Goal: Check status: Check status

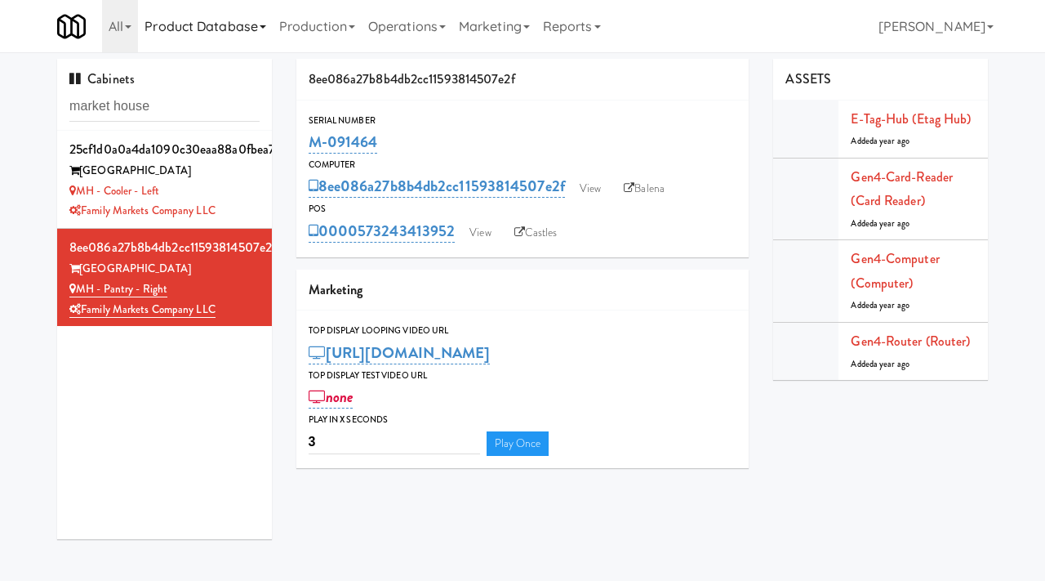
scroll to position [15, 0]
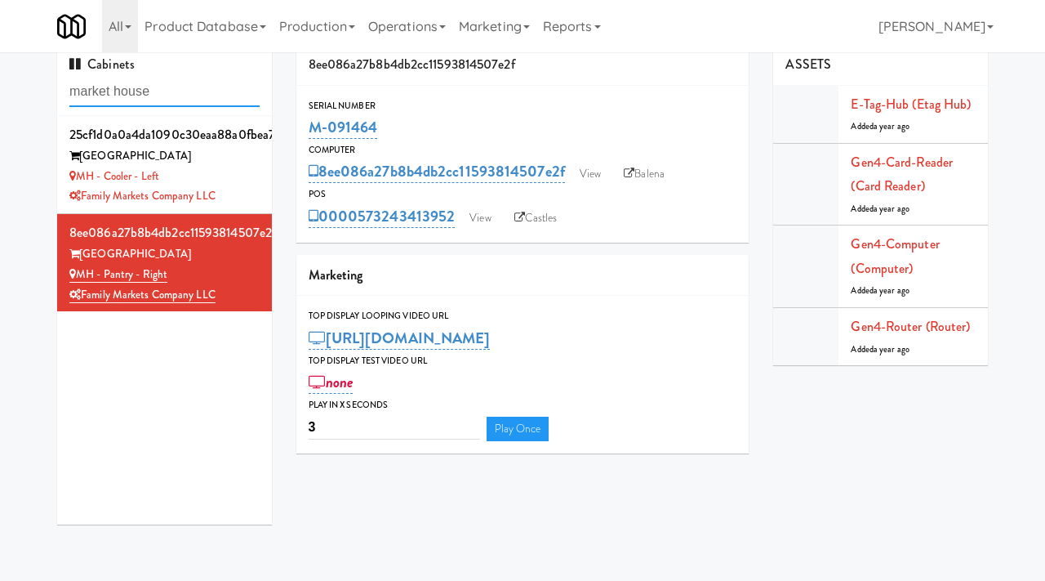
click at [176, 92] on input "market house" at bounding box center [164, 92] width 190 height 30
type input "oasis"
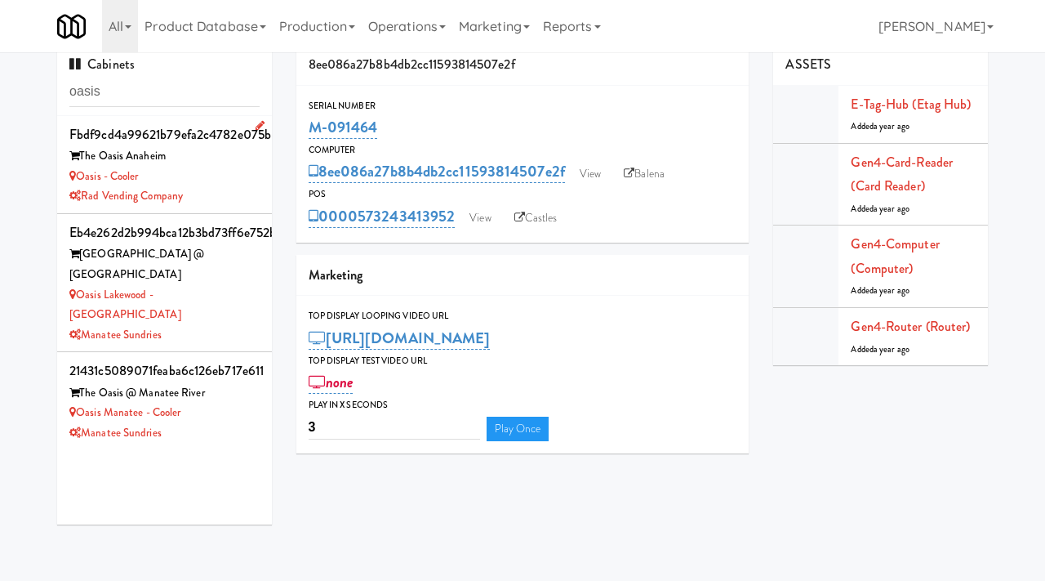
click at [229, 179] on div "Oasis - Cooler" at bounding box center [164, 177] width 190 height 20
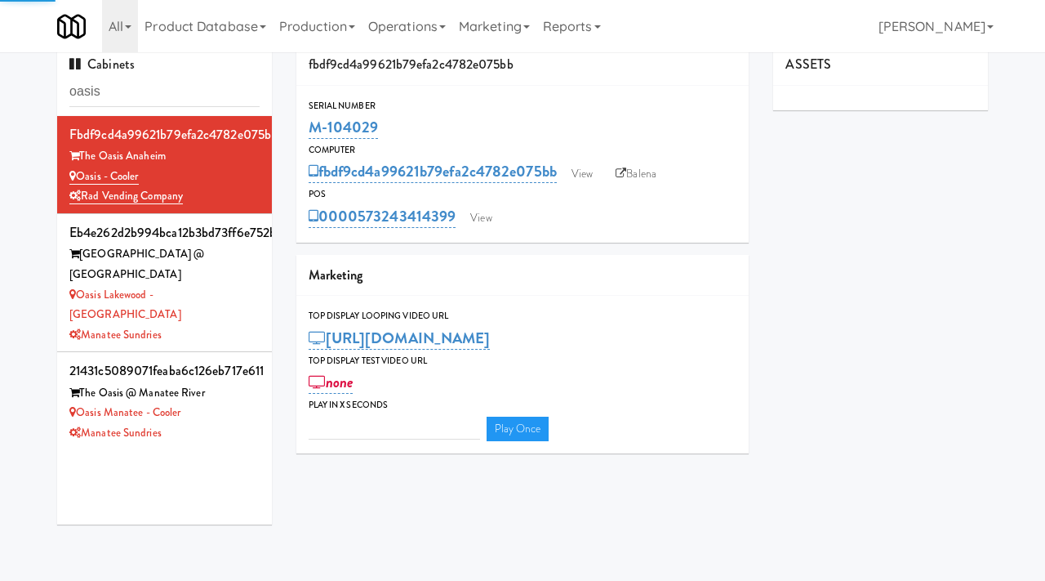
type input "3"
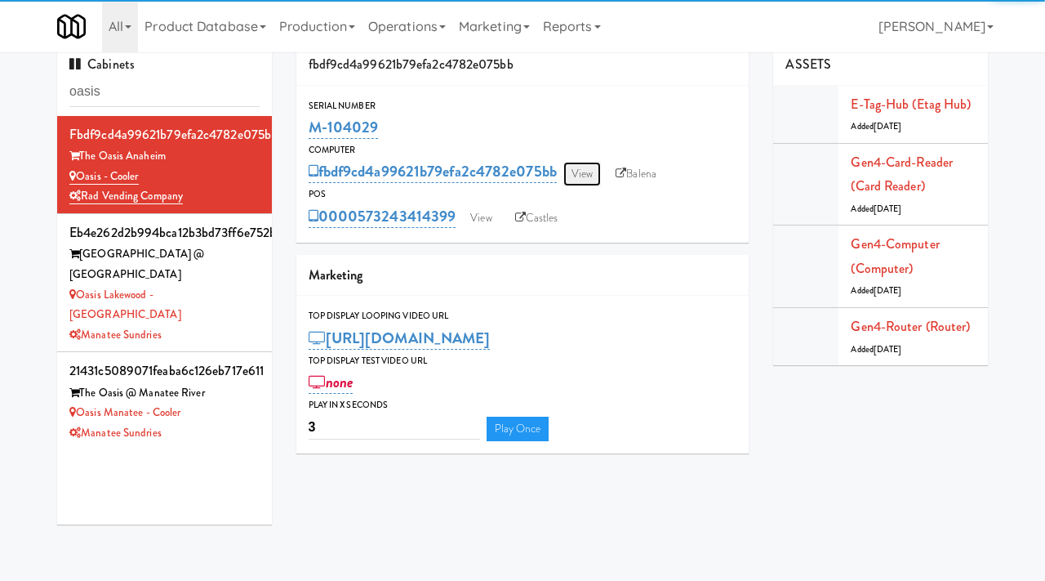
click at [587, 170] on link "View" at bounding box center [583, 174] width 38 height 25
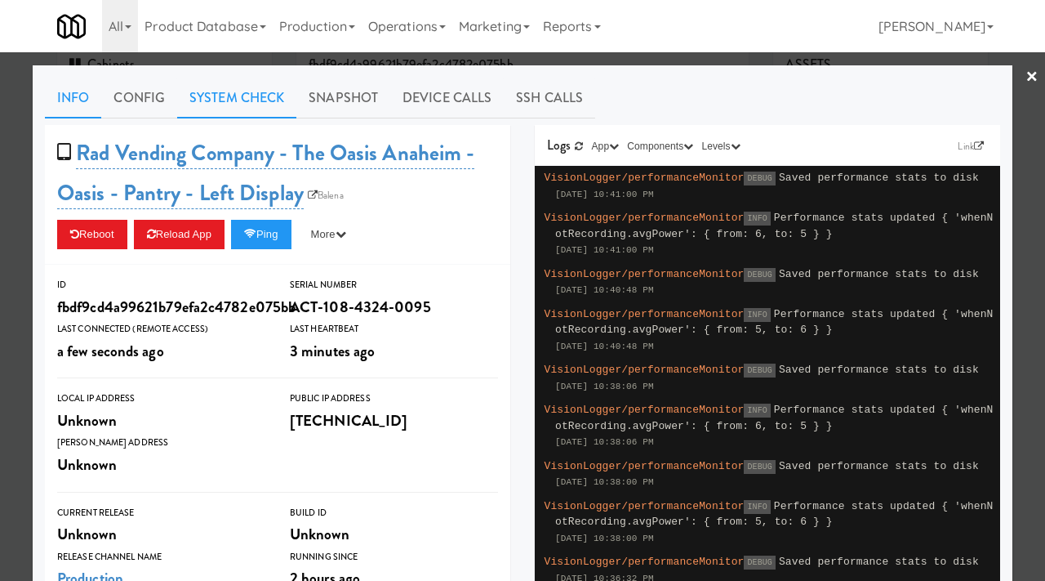
click at [230, 93] on link "System Check" at bounding box center [236, 98] width 119 height 41
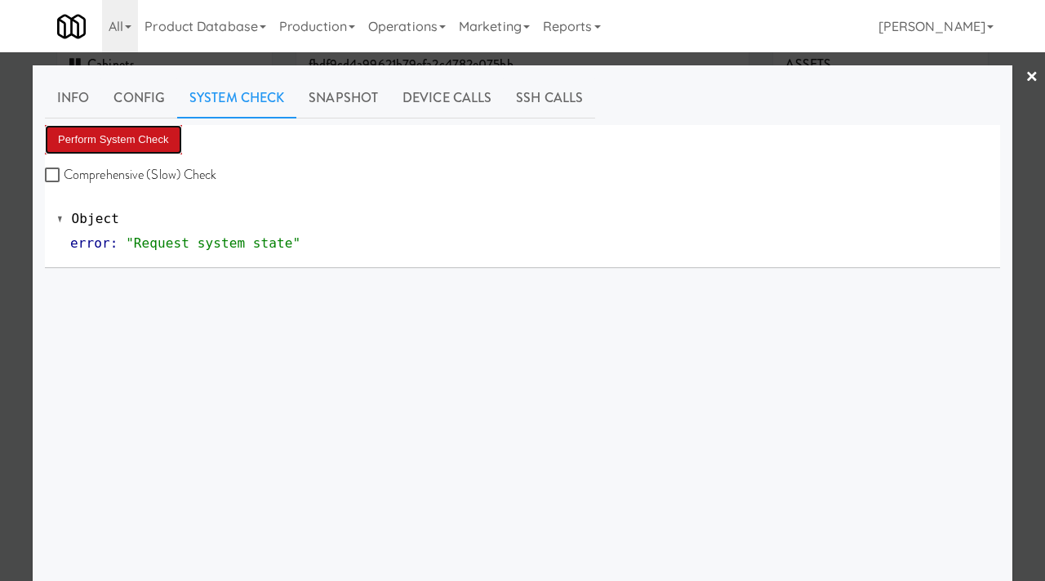
click at [121, 127] on button "Perform System Check" at bounding box center [113, 139] width 137 height 29
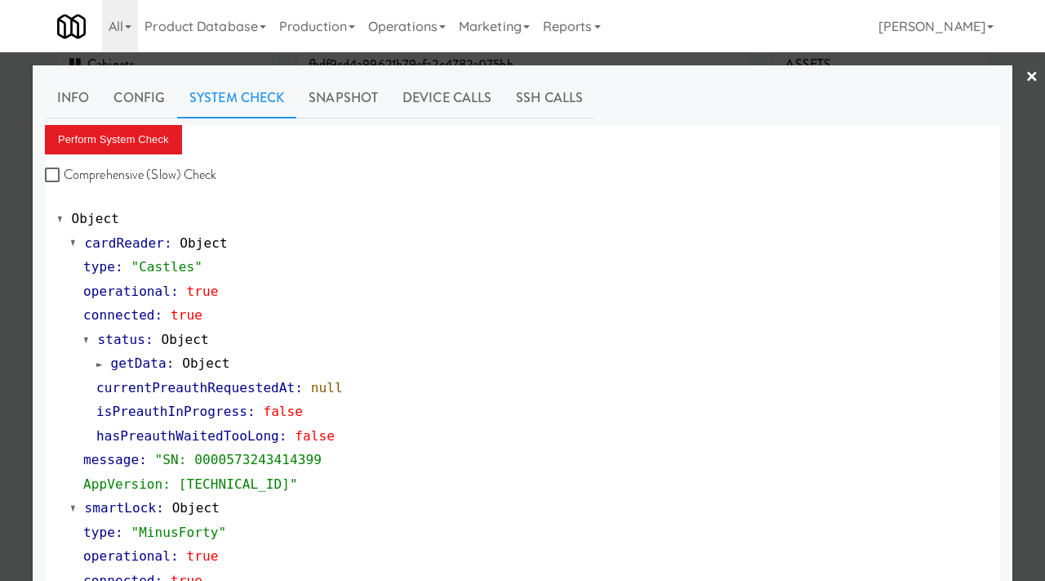
click at [0, 216] on div at bounding box center [522, 290] width 1045 height 581
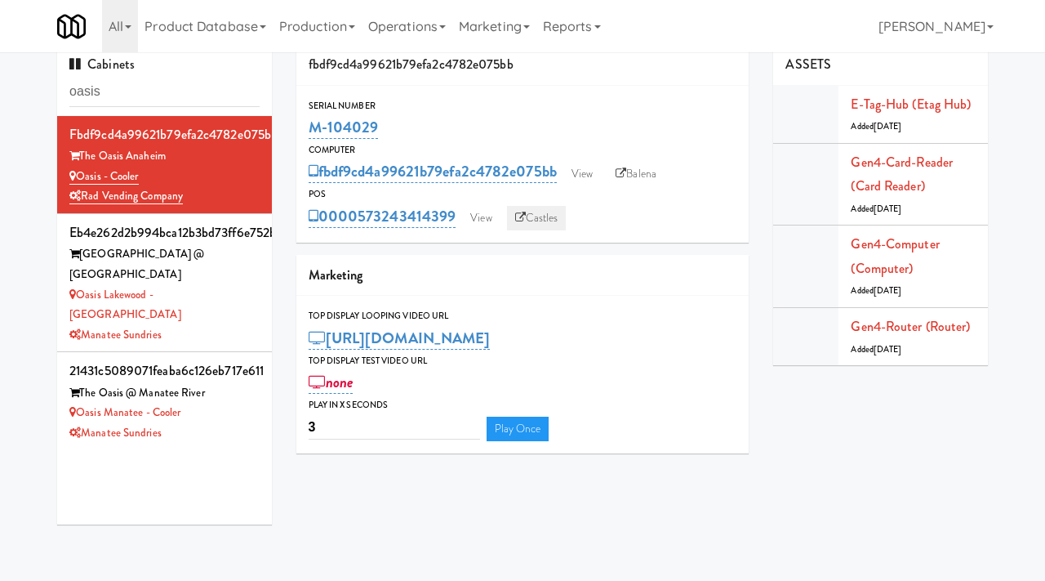
click at [546, 221] on link "Castles" at bounding box center [537, 218] width 60 height 25
click at [586, 176] on link "View" at bounding box center [583, 174] width 38 height 25
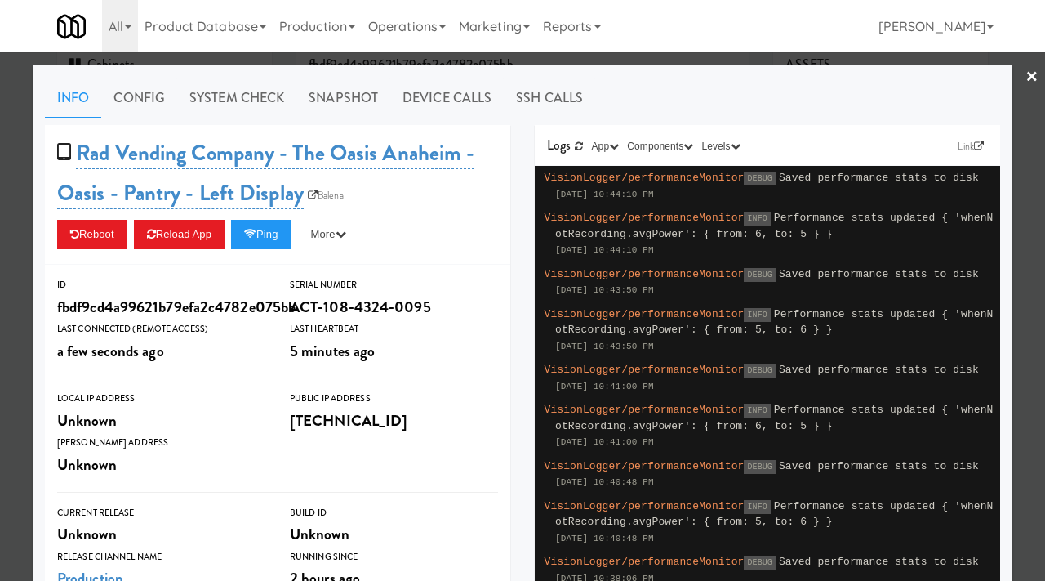
click at [702, 37] on div "All 325 Vending [URL][DOMAIN_NAME] 901 Smrt Mrkt [URL][DOMAIN_NAME] 9518002 [GE…" at bounding box center [522, 26] width 931 height 52
click at [684, 58] on div at bounding box center [522, 290] width 1045 height 581
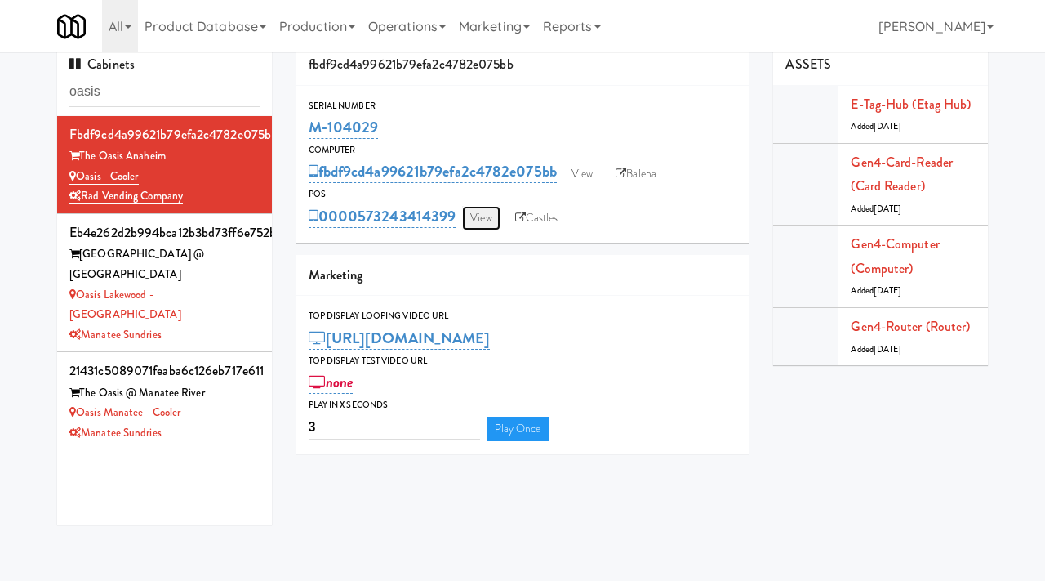
click at [488, 214] on link "View" at bounding box center [481, 218] width 38 height 25
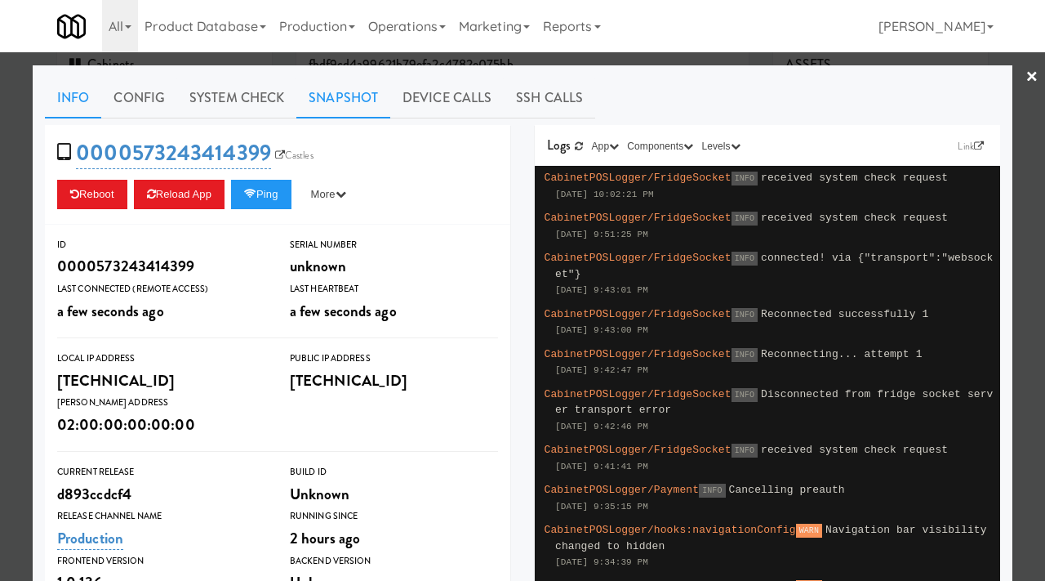
click at [363, 105] on link "Snapshot" at bounding box center [343, 98] width 94 height 41
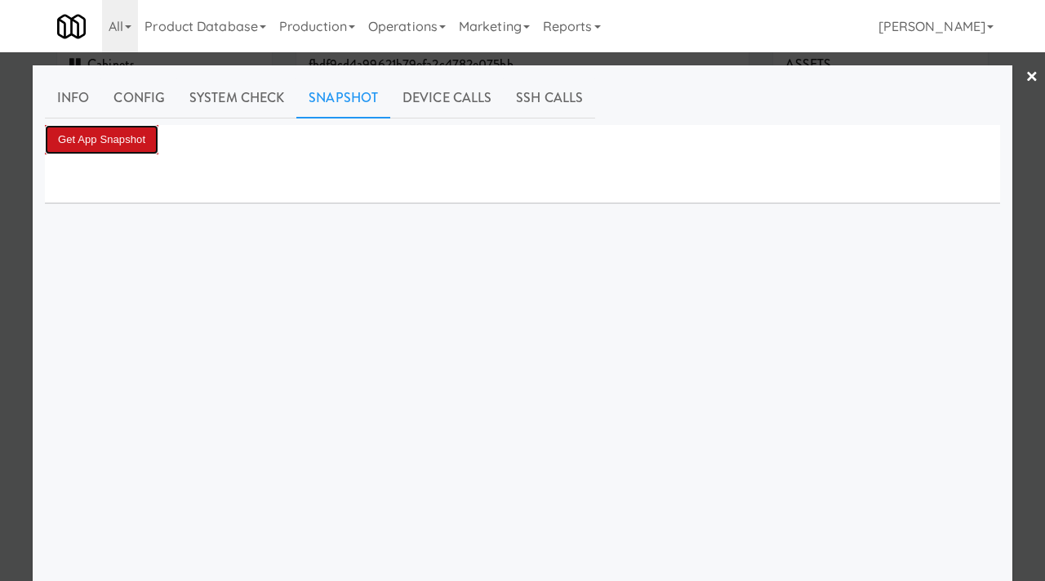
click at [138, 136] on button "Get App Snapshot" at bounding box center [102, 139] width 114 height 29
click at [75, 95] on link "Info" at bounding box center [73, 98] width 56 height 41
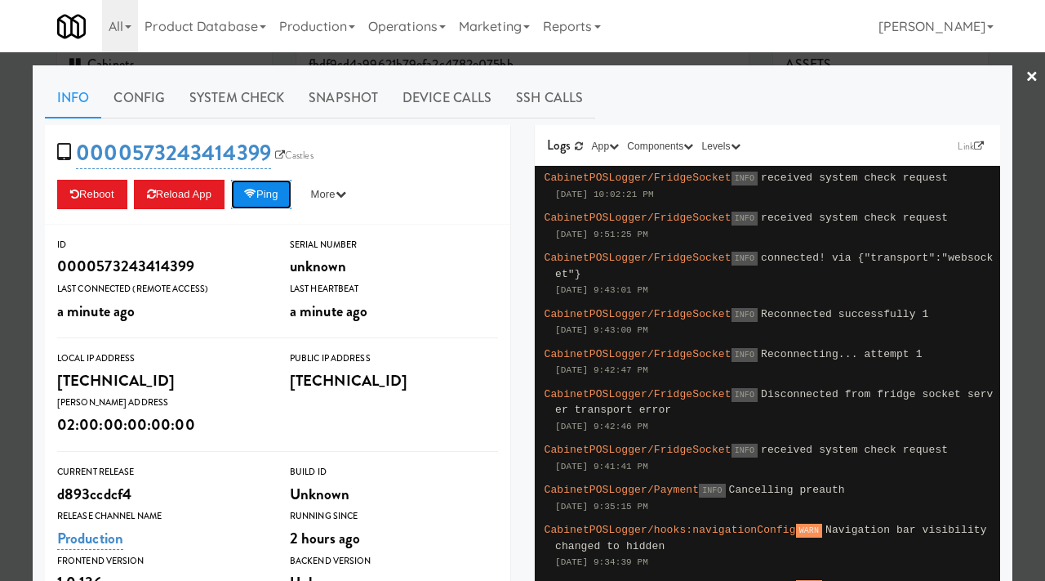
click at [278, 191] on button "Ping" at bounding box center [261, 194] width 60 height 29
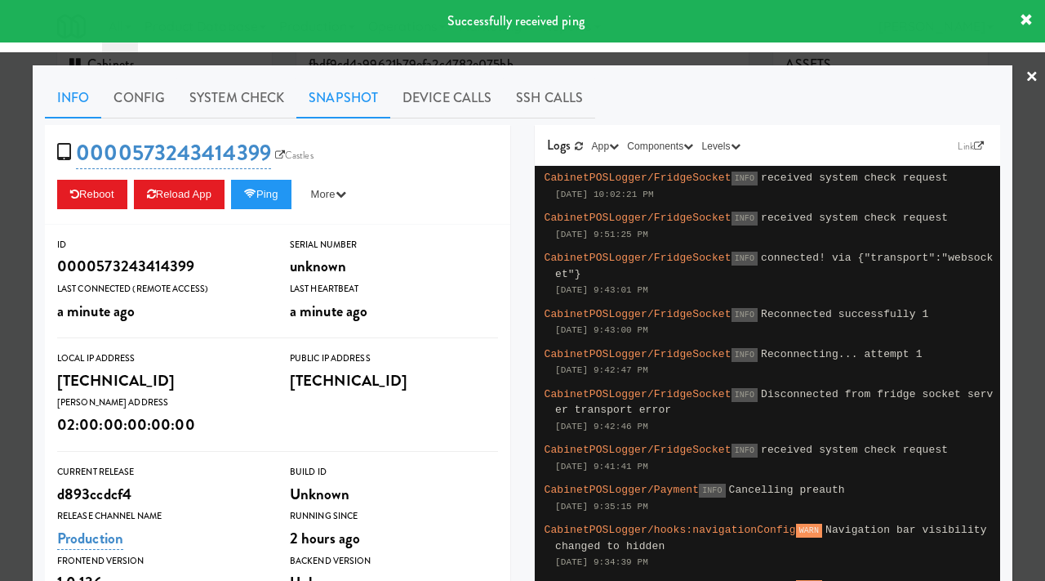
click at [341, 89] on link "Snapshot" at bounding box center [343, 98] width 94 height 41
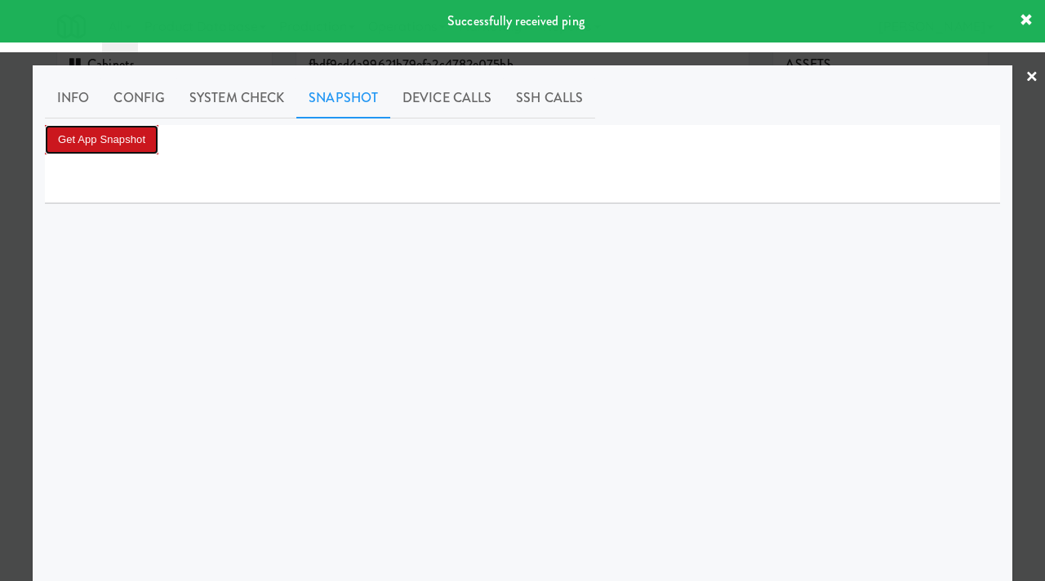
click at [104, 143] on button "Get App Snapshot" at bounding box center [102, 139] width 114 height 29
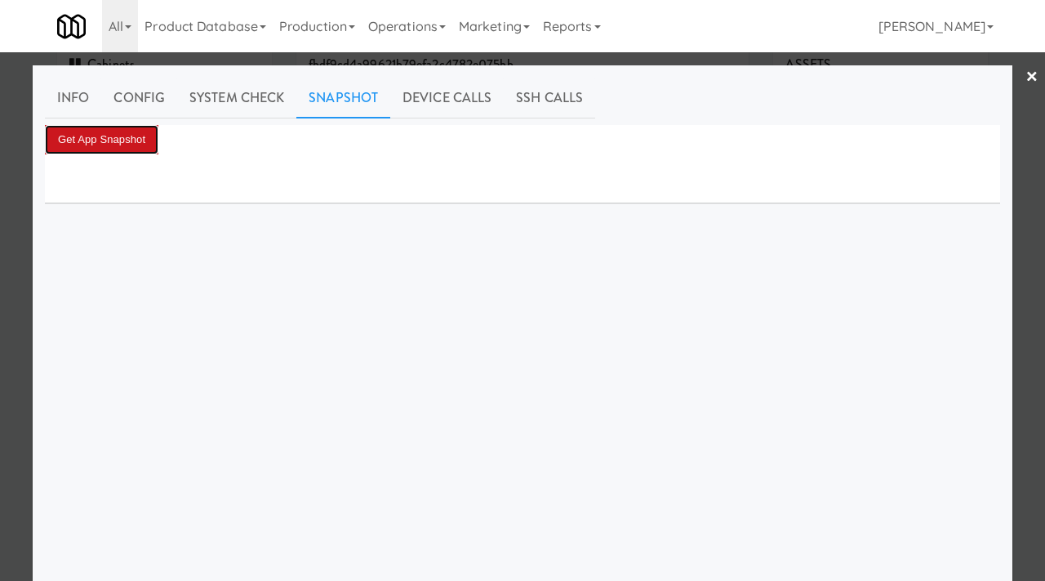
click at [144, 132] on button "Get App Snapshot" at bounding box center [102, 139] width 114 height 29
